Goal: Task Accomplishment & Management: Manage account settings

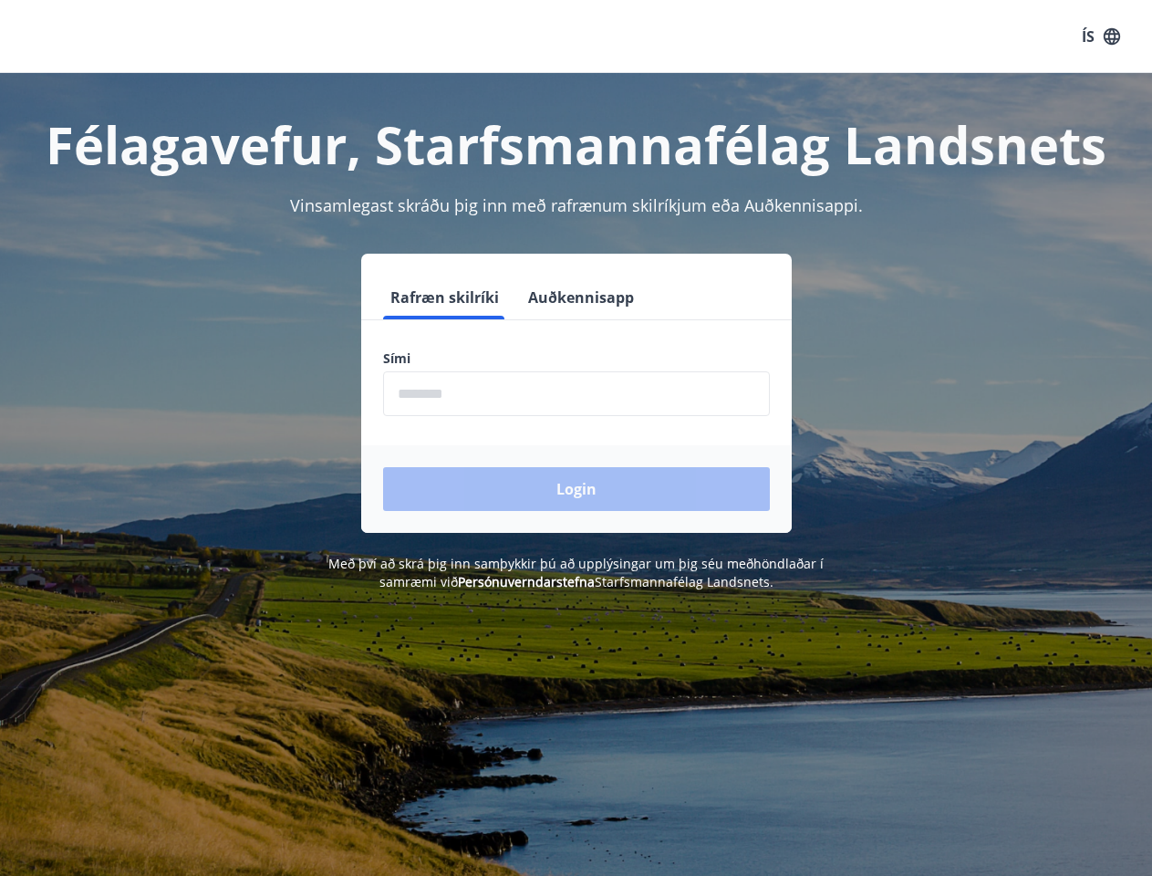
click at [576, 438] on form "Rafræn skilríki Auðkennisapp Sími ​ Login" at bounding box center [576, 404] width 431 height 257
click at [1101, 36] on button "ÍS" at bounding box center [1101, 36] width 58 height 33
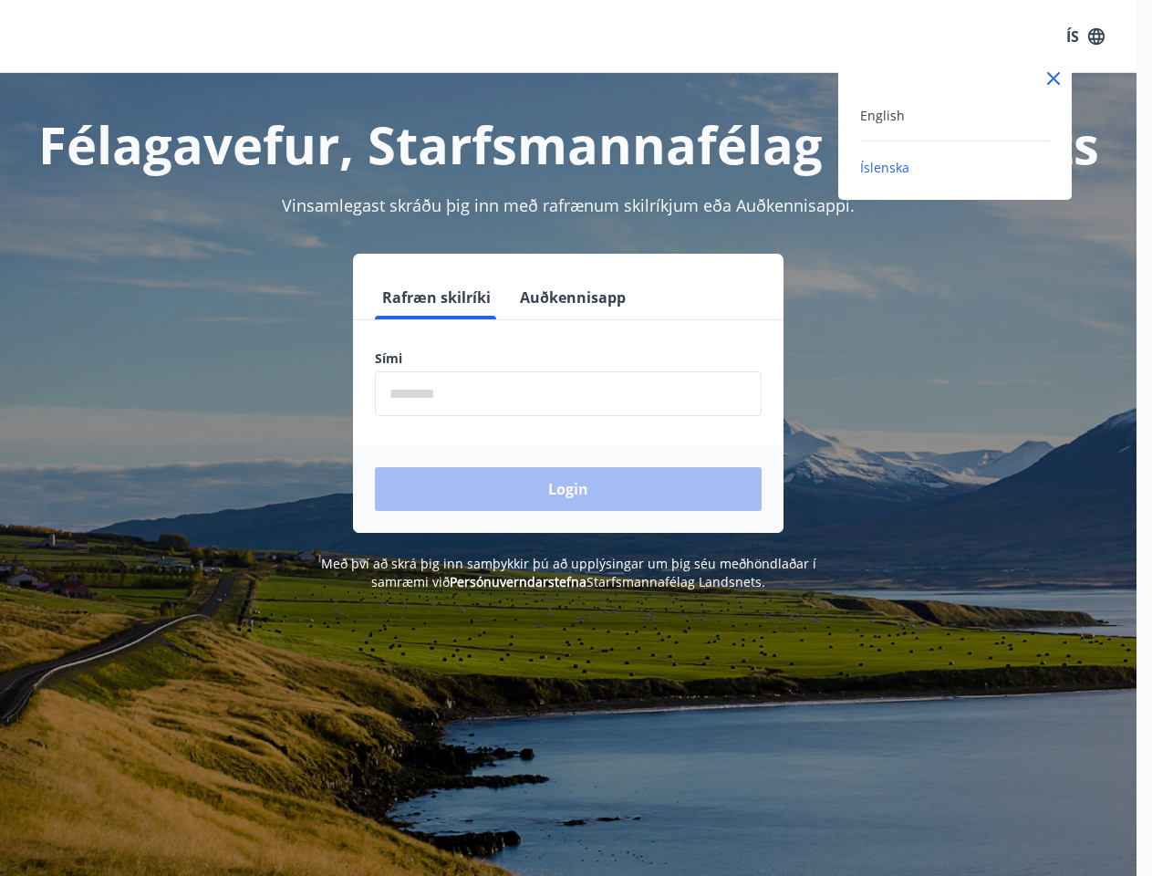
click at [443, 297] on div at bounding box center [576, 438] width 1152 height 876
click at [578, 297] on button "Auðkennisapp" at bounding box center [573, 298] width 120 height 44
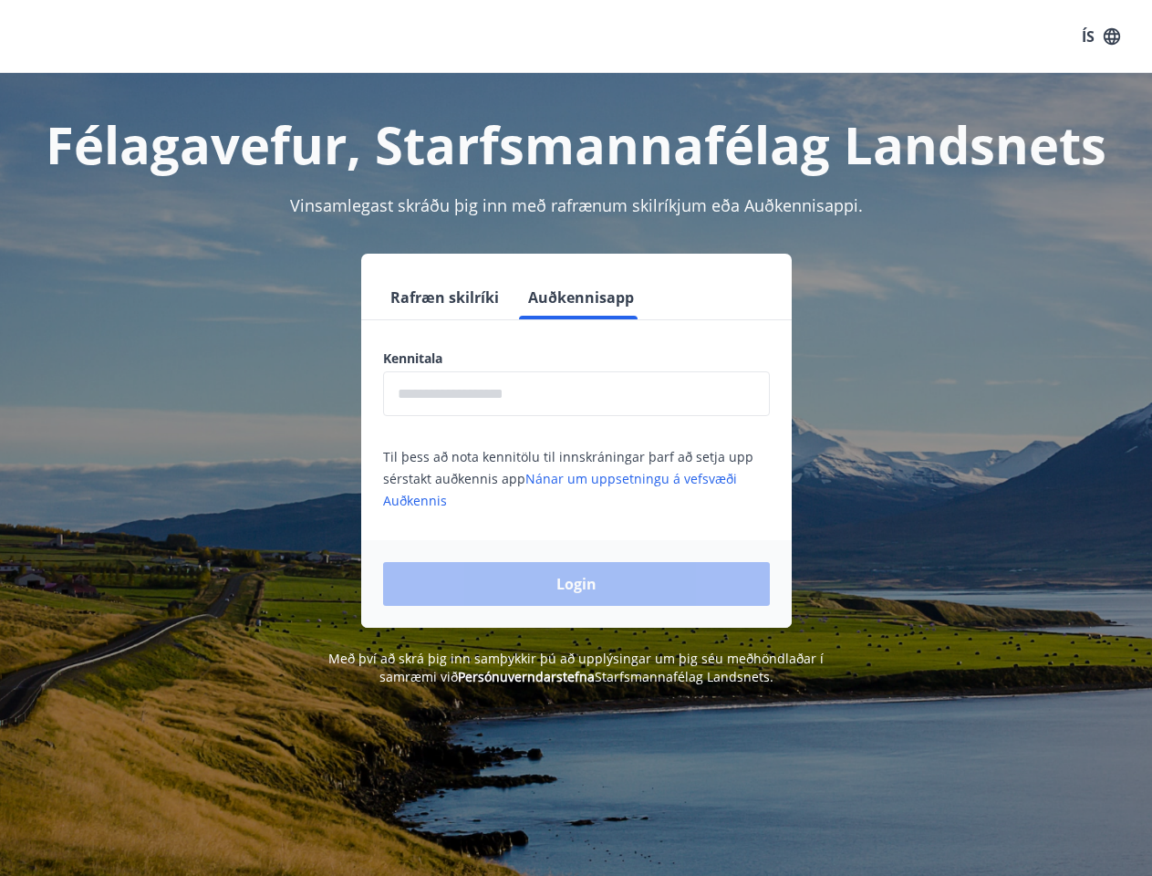
click at [577, 393] on input "text" at bounding box center [576, 393] width 387 height 45
click at [498, 581] on div "Login" at bounding box center [576, 584] width 431 height 88
